Goal: Check status: Check status

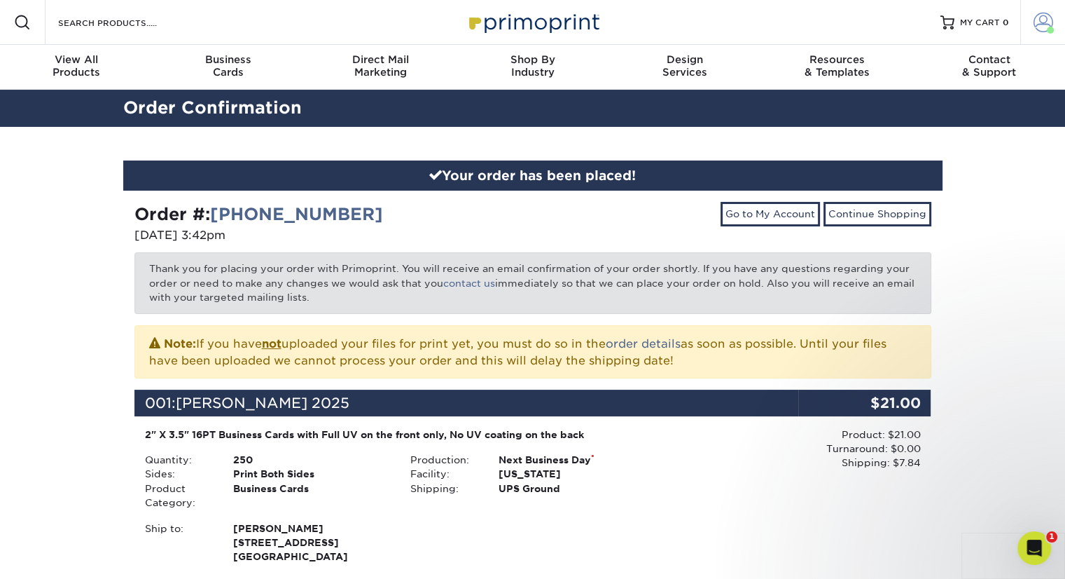
click at [1030, 29] on link "Account" at bounding box center [1043, 22] width 45 height 45
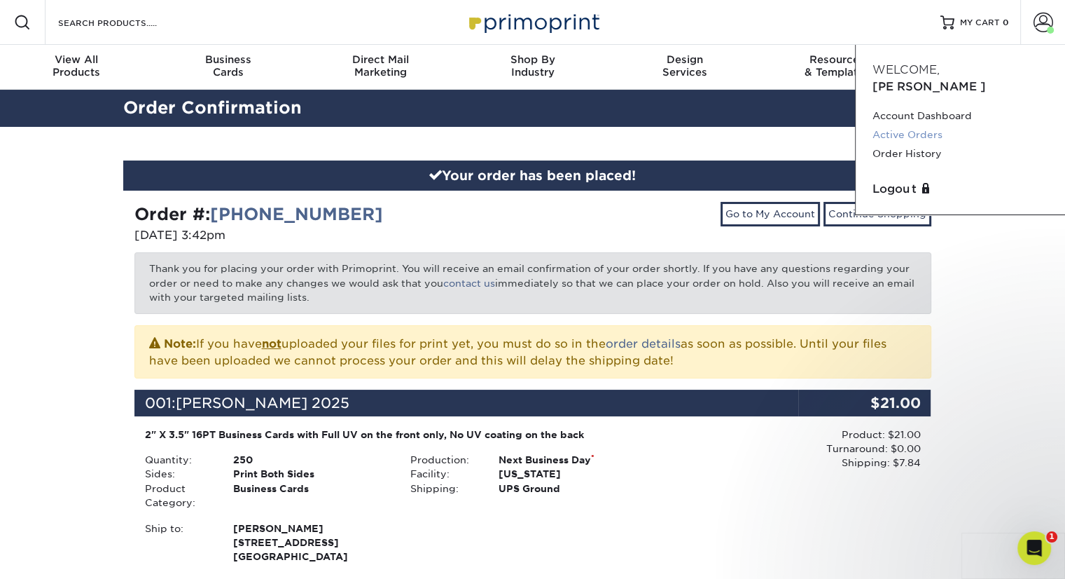
click at [892, 125] on link "Active Orders" at bounding box center [961, 134] width 176 height 19
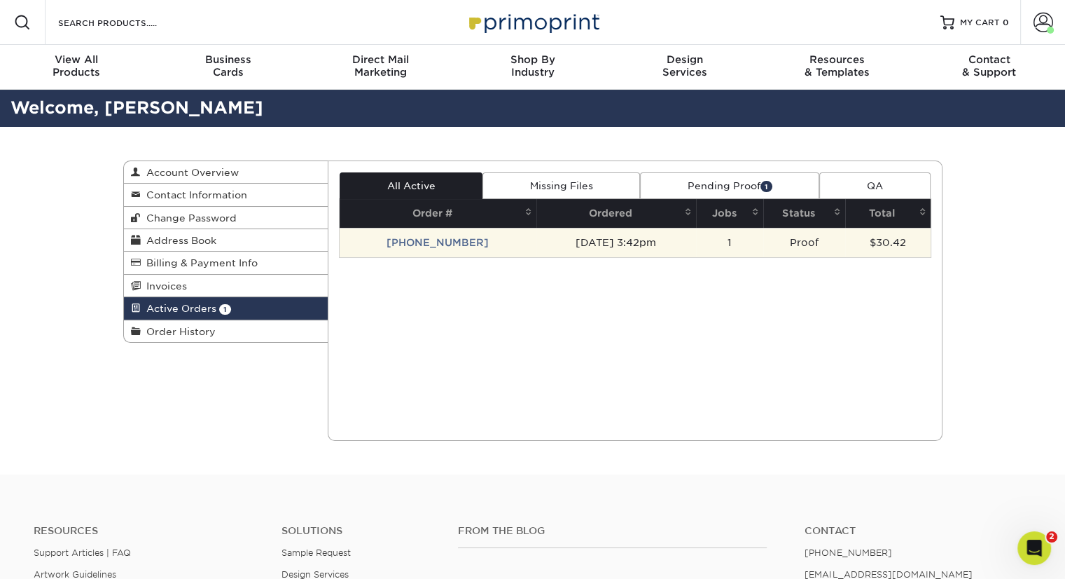
click at [434, 235] on td "[PHONE_NUMBER]" at bounding box center [438, 242] width 197 height 29
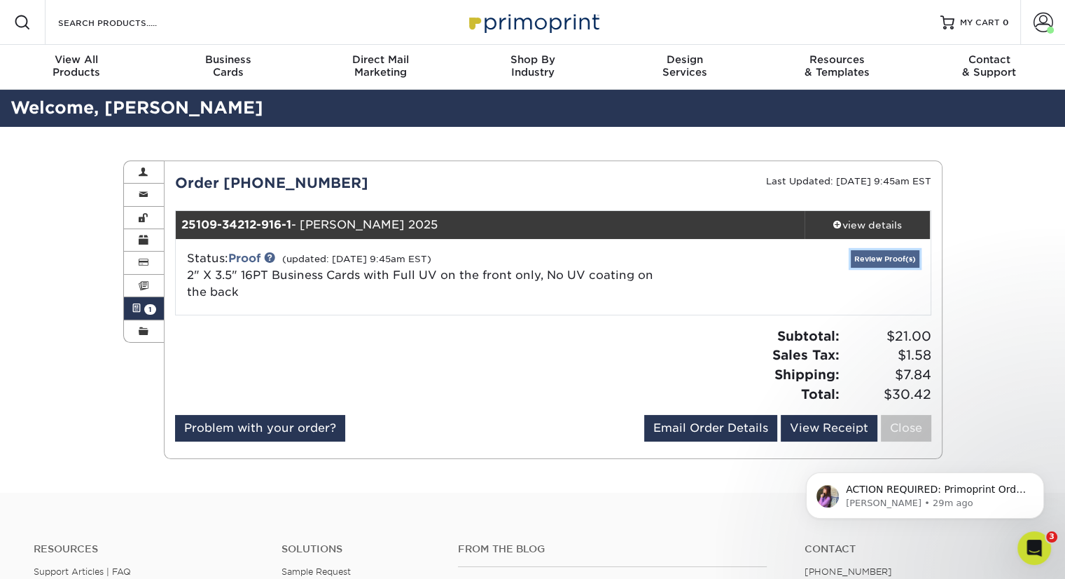
click at [890, 250] on link "Review Proof(s)" at bounding box center [885, 259] width 69 height 18
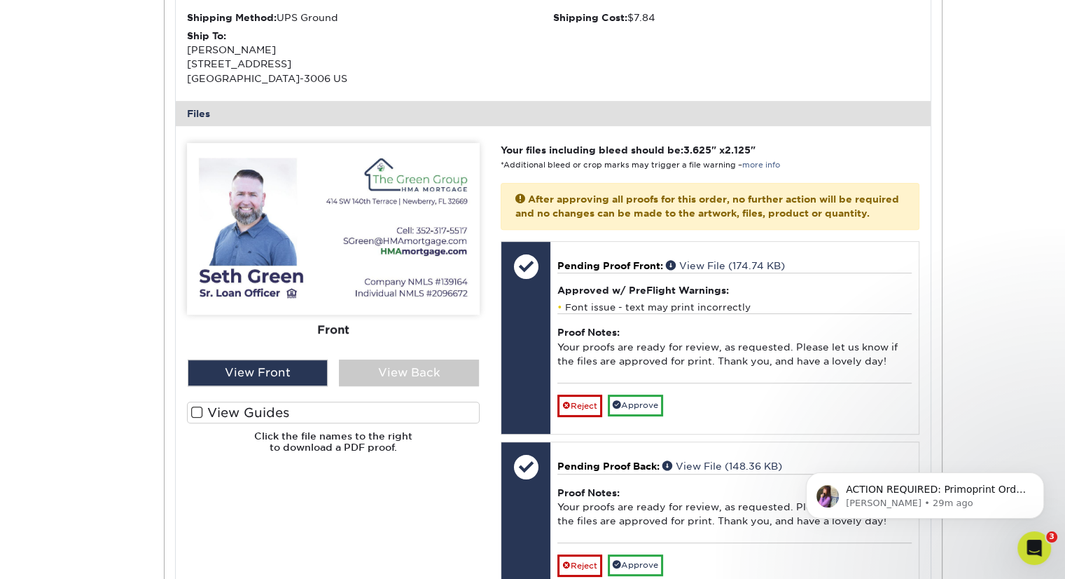
scroll to position [481, 0]
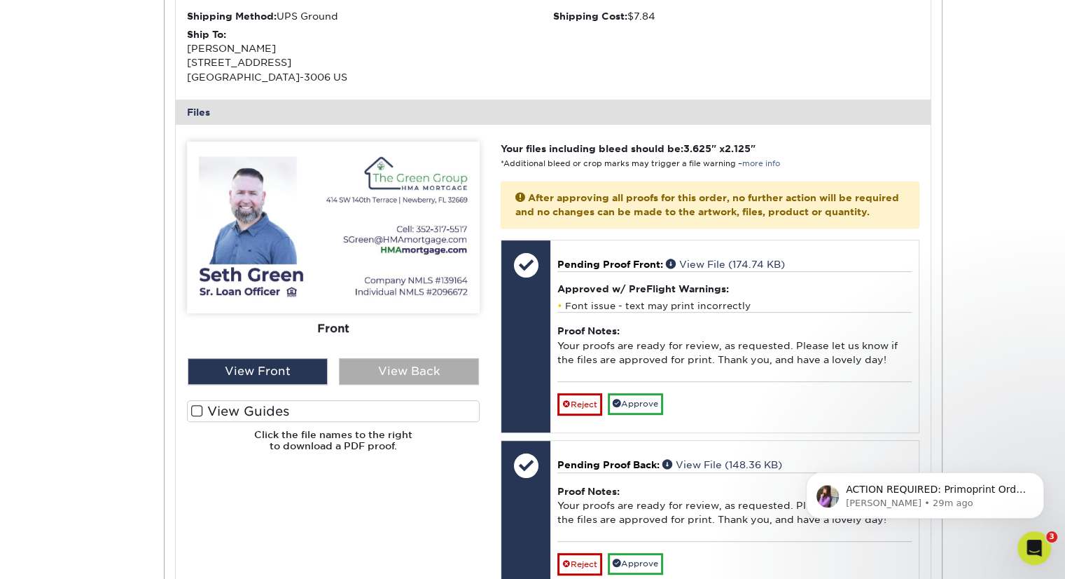
click at [434, 377] on div "View Back" at bounding box center [409, 371] width 140 height 27
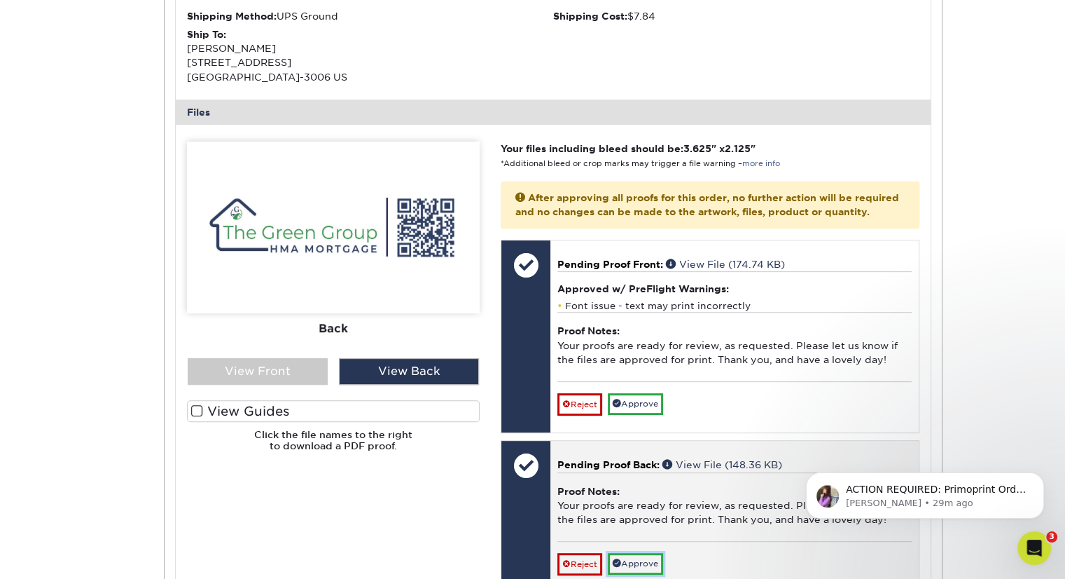
click at [632, 574] on link "Approve" at bounding box center [635, 564] width 55 height 22
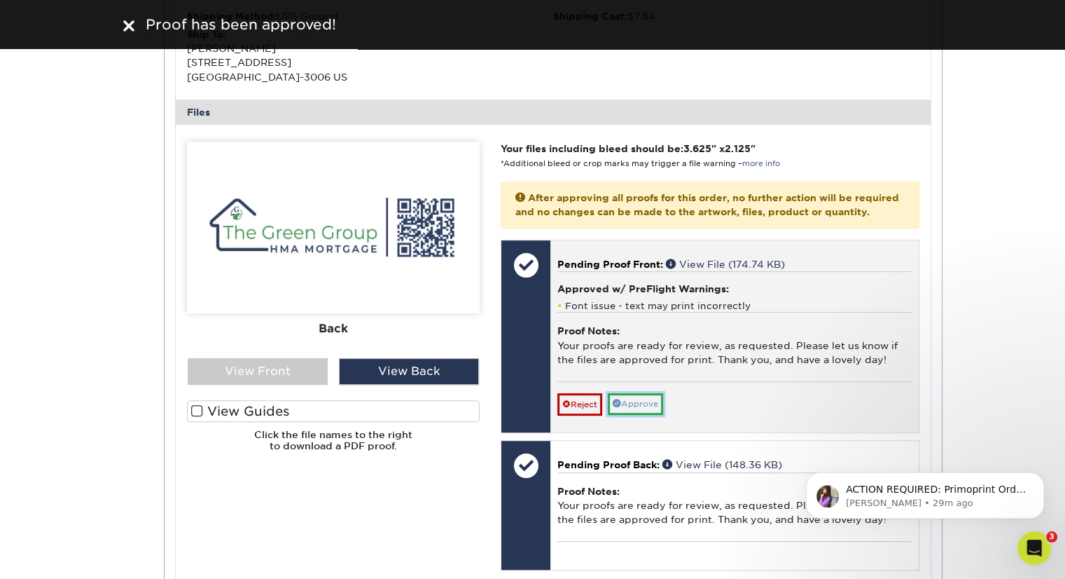
click at [639, 415] on link "Approve" at bounding box center [635, 404] width 55 height 22
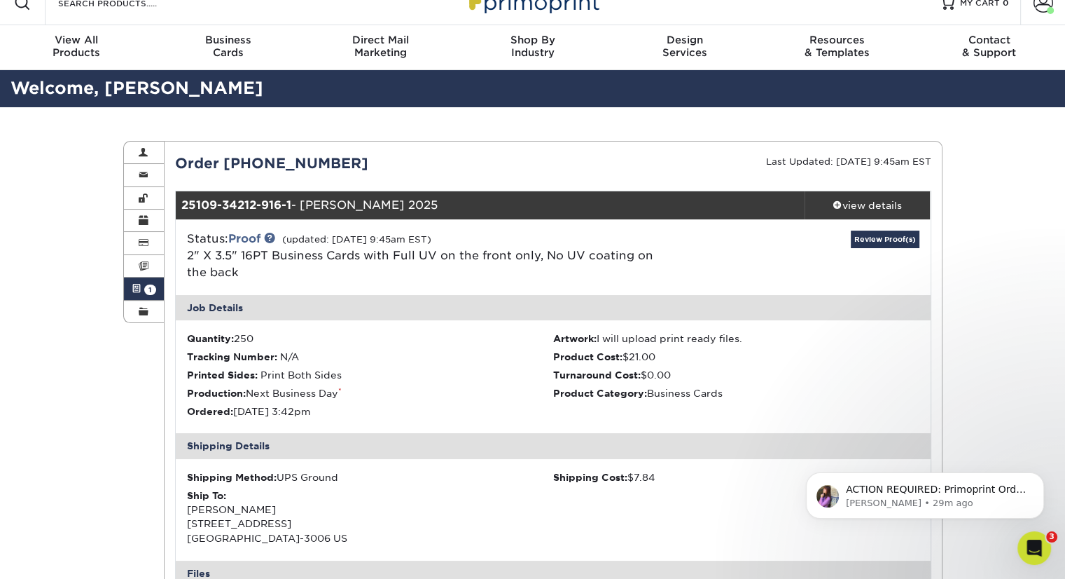
scroll to position [0, 0]
